Goal: Task Accomplishment & Management: Manage account settings

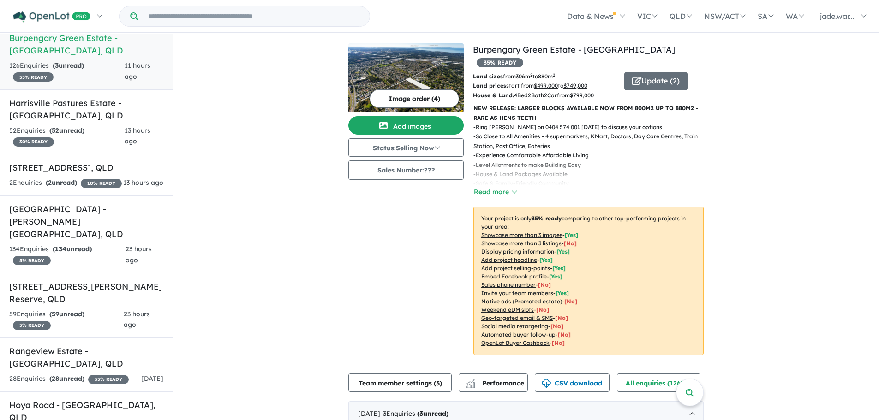
scroll to position [14, 0]
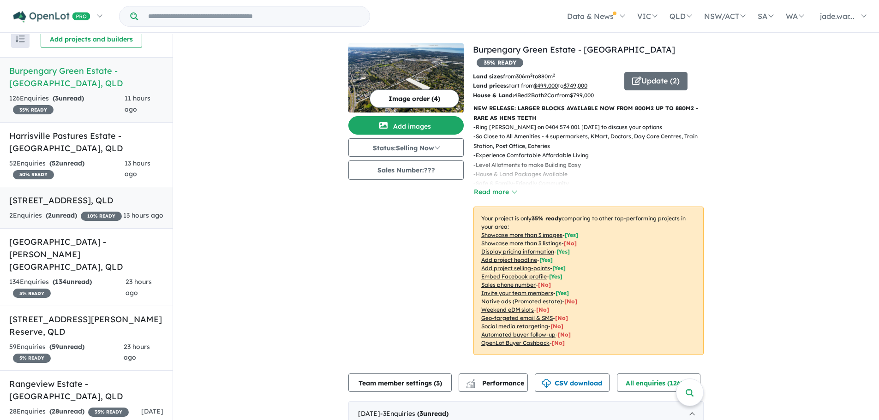
click at [107, 207] on h5 "[STREET_ADDRESS]" at bounding box center [86, 200] width 154 height 12
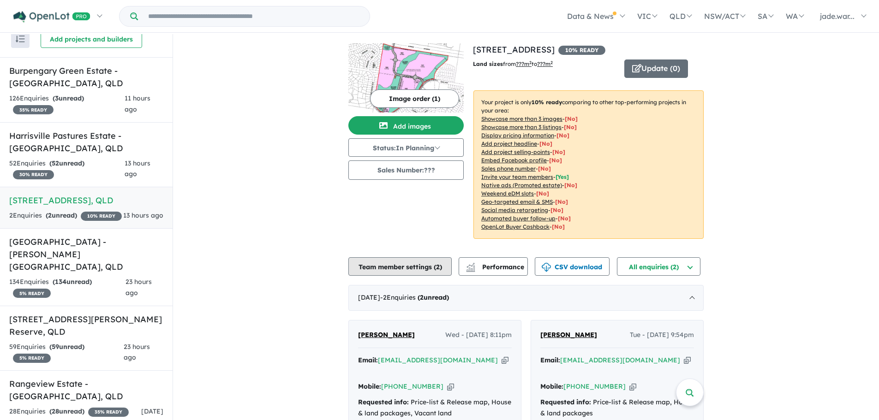
click at [364, 266] on button "Team member settings ( 2 )" at bounding box center [399, 266] width 103 height 18
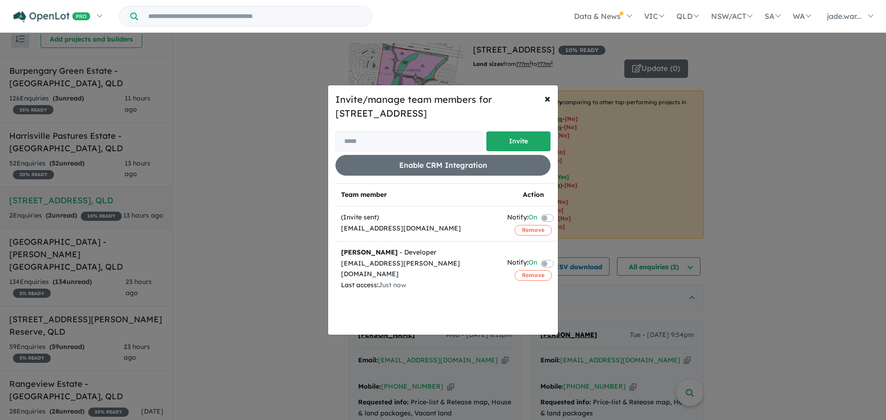
click at [546, 215] on div at bounding box center [550, 218] width 18 height 12
click at [557, 218] on label at bounding box center [558, 217] width 2 height 11
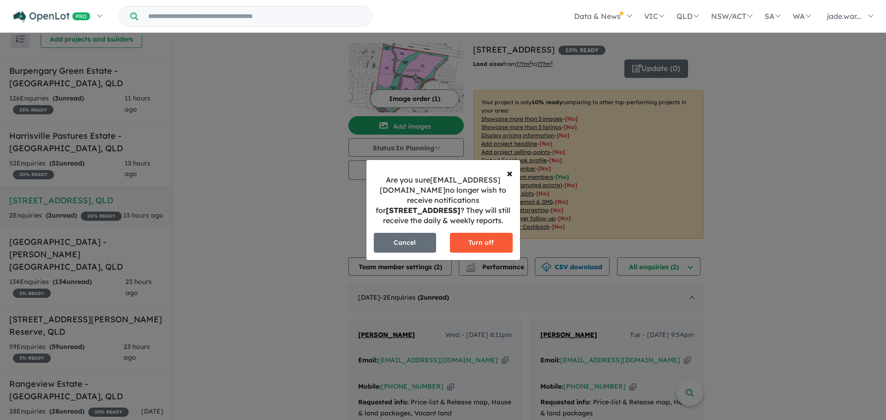
click at [495, 237] on button "Turn off" at bounding box center [481, 243] width 63 height 20
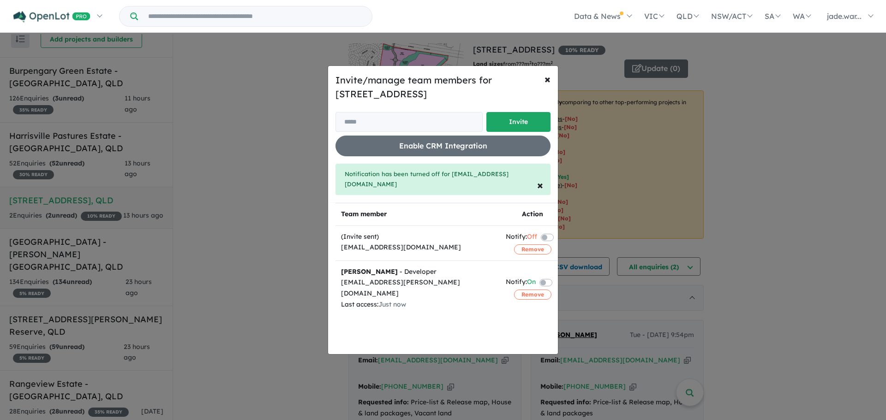
click at [556, 277] on label at bounding box center [557, 282] width 2 height 11
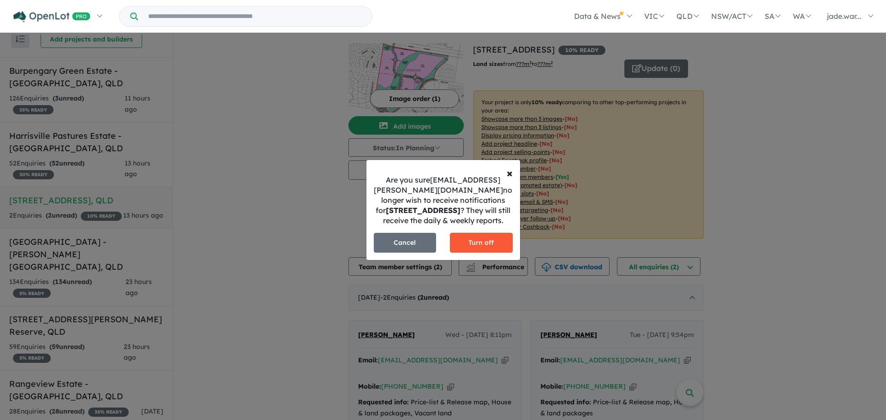
click at [495, 246] on button "Turn off" at bounding box center [481, 243] width 63 height 20
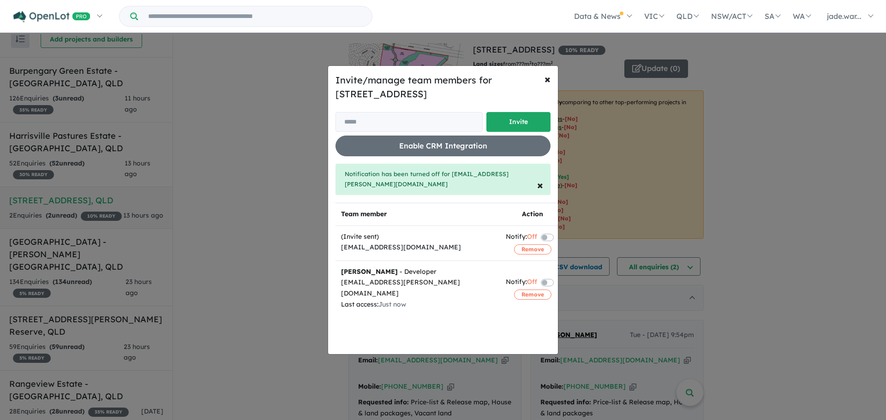
click at [271, 194] on div "Invite/manage team members for [STREET_ADDRESS] - Buderim Invite Enable CRM Int…" at bounding box center [443, 210] width 886 height 420
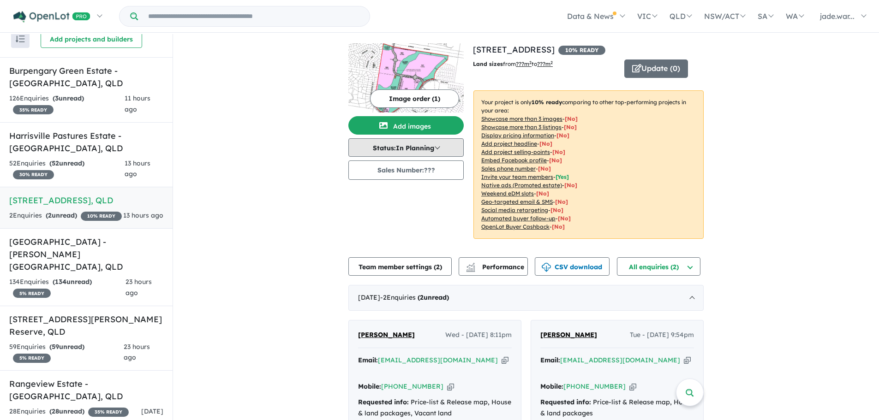
click at [412, 151] on button "Status: In Planning" at bounding box center [405, 147] width 115 height 18
click at [423, 148] on button "Status: In Planning" at bounding box center [405, 147] width 115 height 18
click at [418, 90] on button "Image order ( 1 )" at bounding box center [414, 99] width 89 height 18
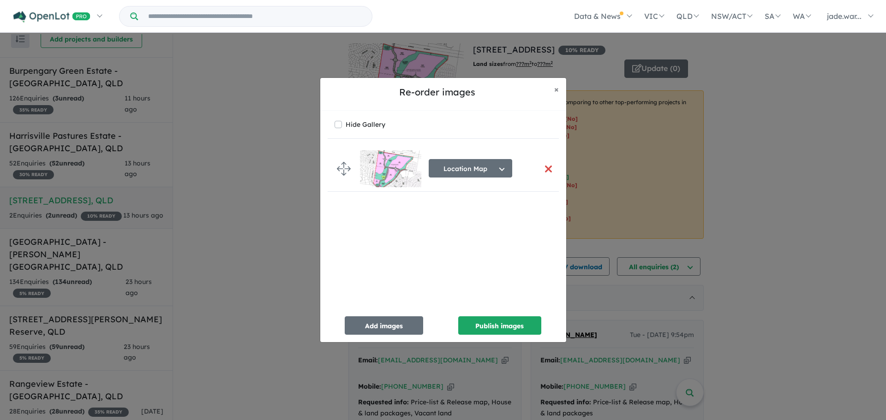
click at [548, 167] on button "button" at bounding box center [548, 169] width 19 height 20
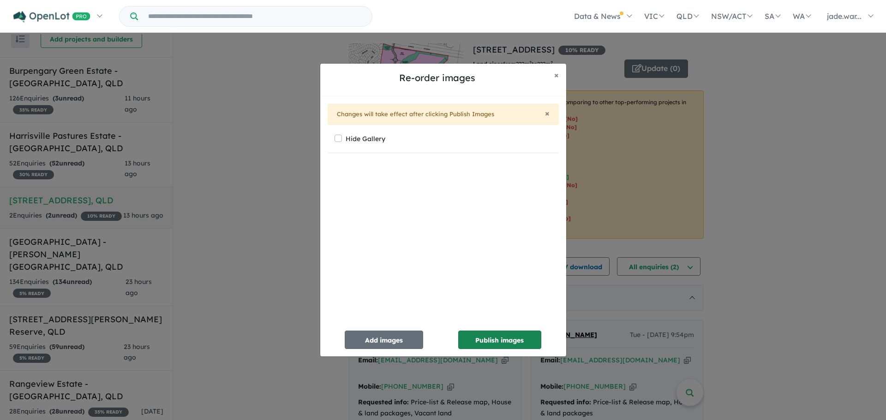
click at [503, 338] on button "Publish images" at bounding box center [499, 340] width 83 height 18
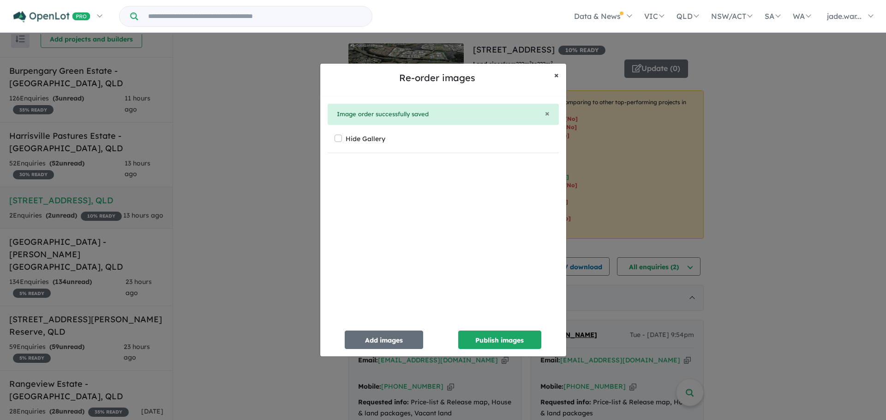
click at [555, 78] on span "×" at bounding box center [556, 75] width 5 height 11
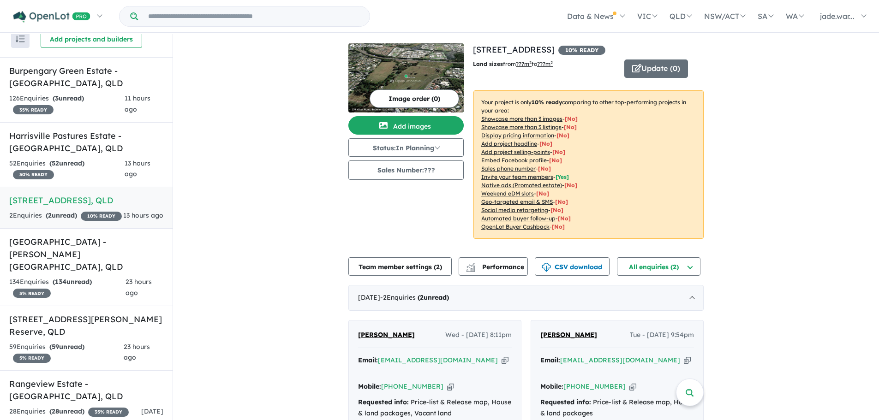
click at [318, 179] on div "View 26 projects in your account [STREET_ADDRESS] 10 % READY Land sizes from ??…" at bounding box center [526, 253] width 706 height 438
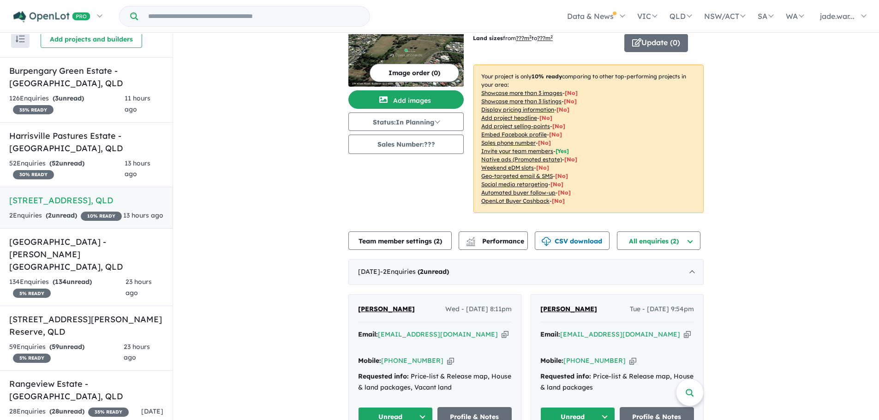
scroll to position [39, 0]
